Goal: Information Seeking & Learning: Learn about a topic

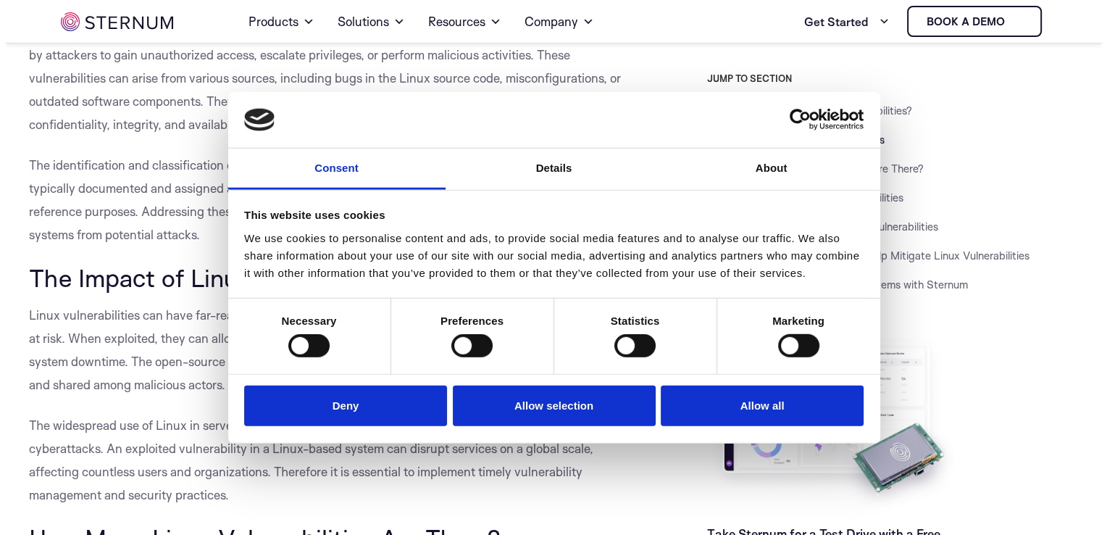
scroll to position [279, 0]
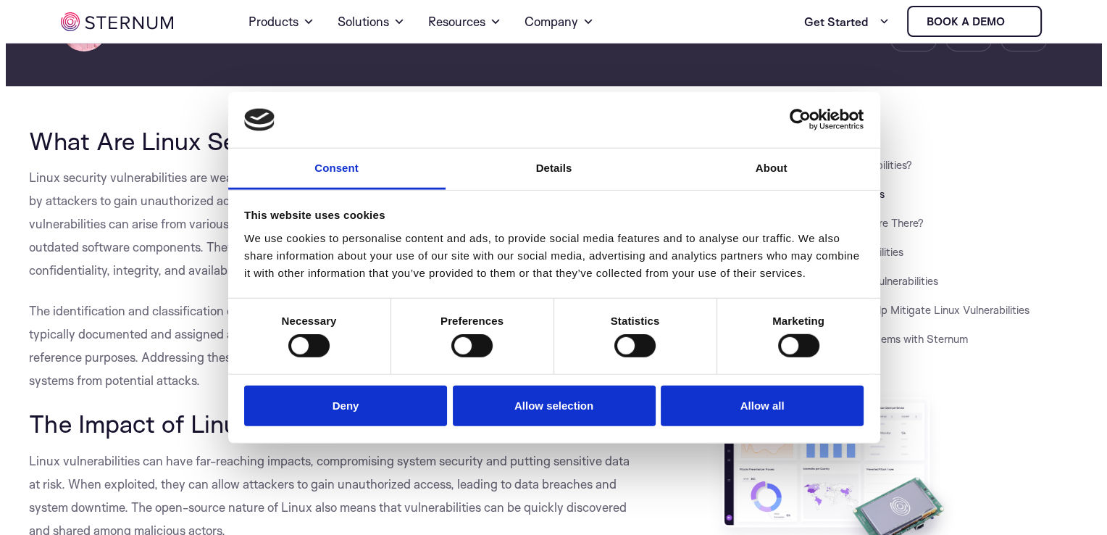
scroll to position [423, 0]
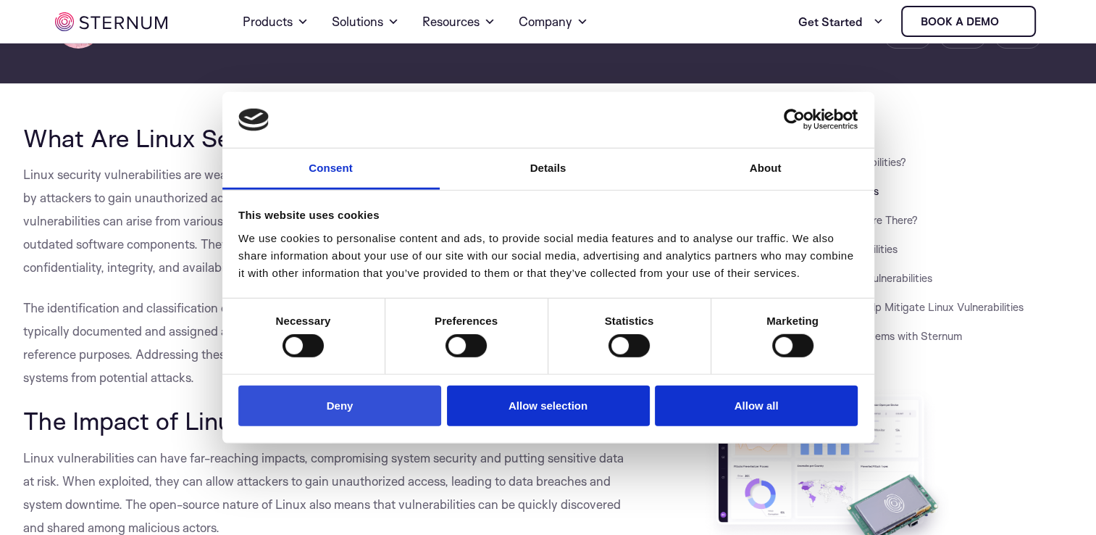
click at [336, 410] on button "Deny" at bounding box center [339, 405] width 203 height 41
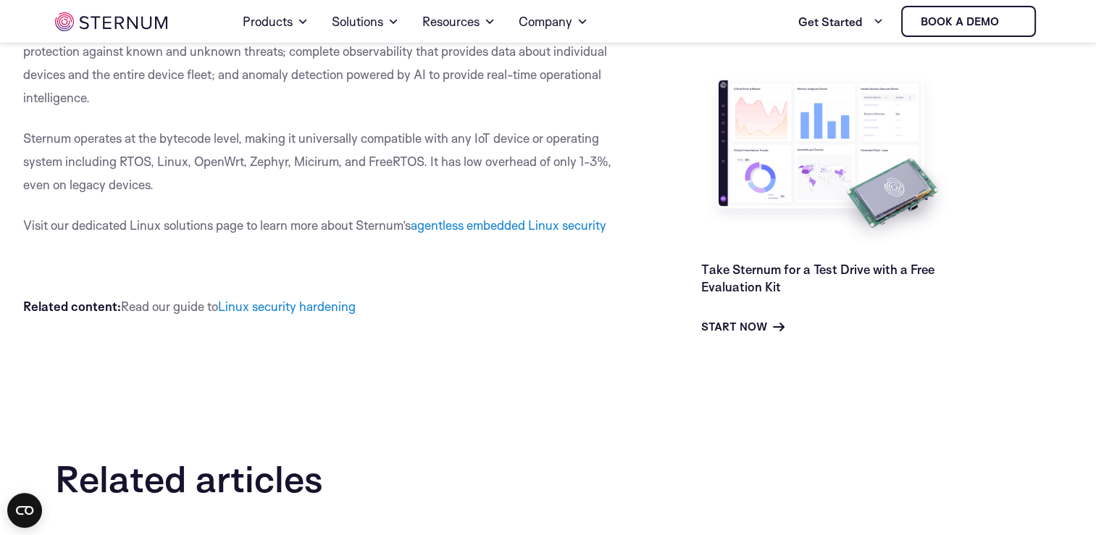
scroll to position [5282, 0]
